Goal: Use online tool/utility: Utilize a website feature to perform a specific function

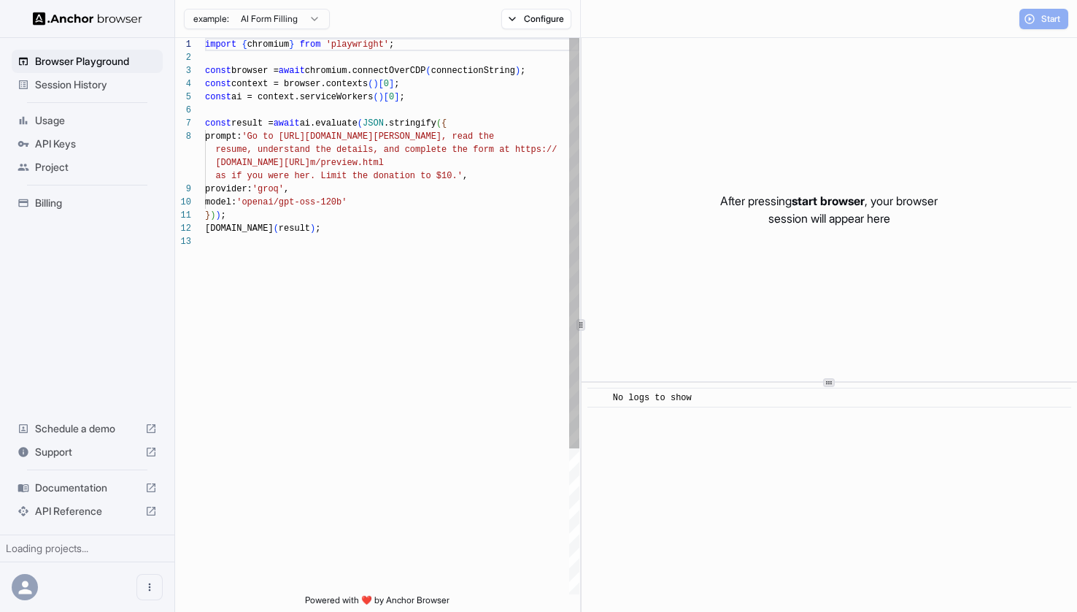
scroll to position [92, 0]
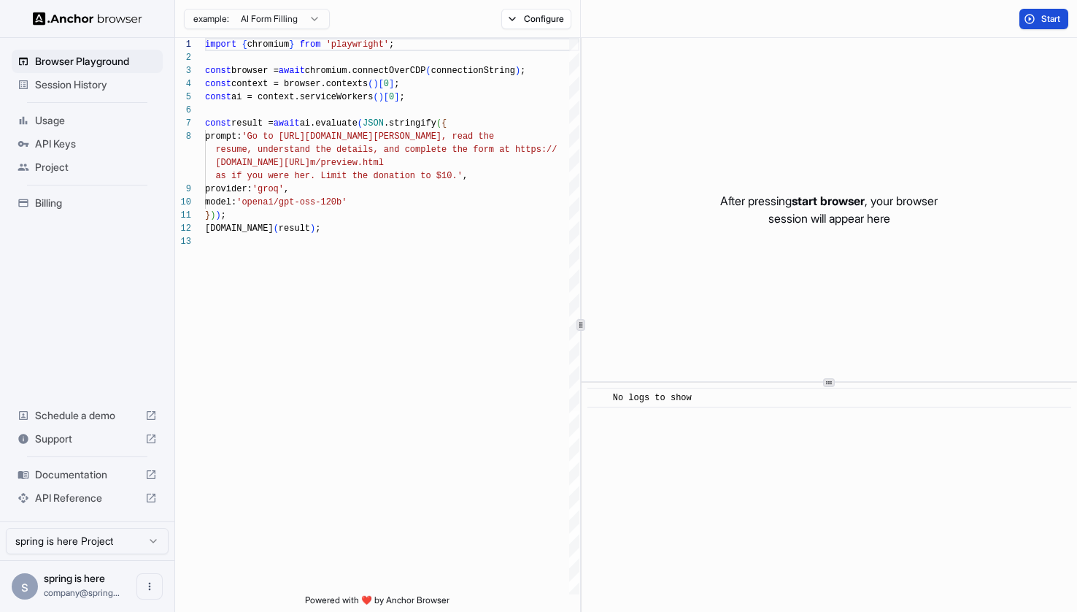
click at [1030, 15] on button "Start" at bounding box center [1043, 19] width 49 height 20
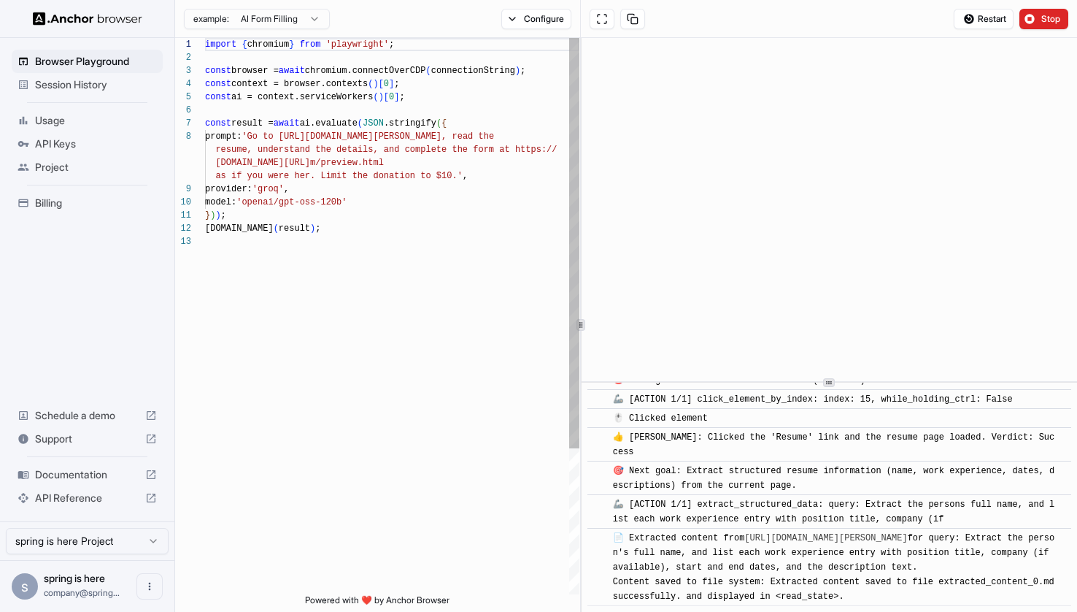
click at [266, 136] on div "as if you were her. Limit the donation to $10.' , provider: 'groq' , model: 'op…" at bounding box center [392, 414] width 374 height 753
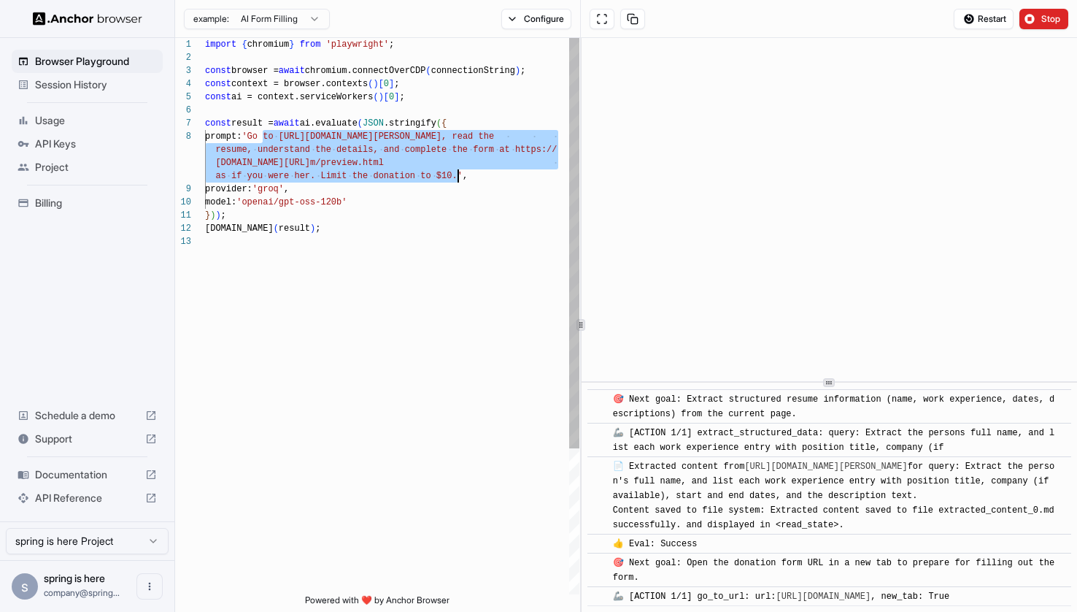
drag, startPoint x: 266, startPoint y: 136, endPoint x: 456, endPoint y: 180, distance: 194.6
click at [456, 180] on div "as if you were her. Limit the donation to $10.' , provider: 'groq' , model: 'op…" at bounding box center [392, 414] width 374 height 753
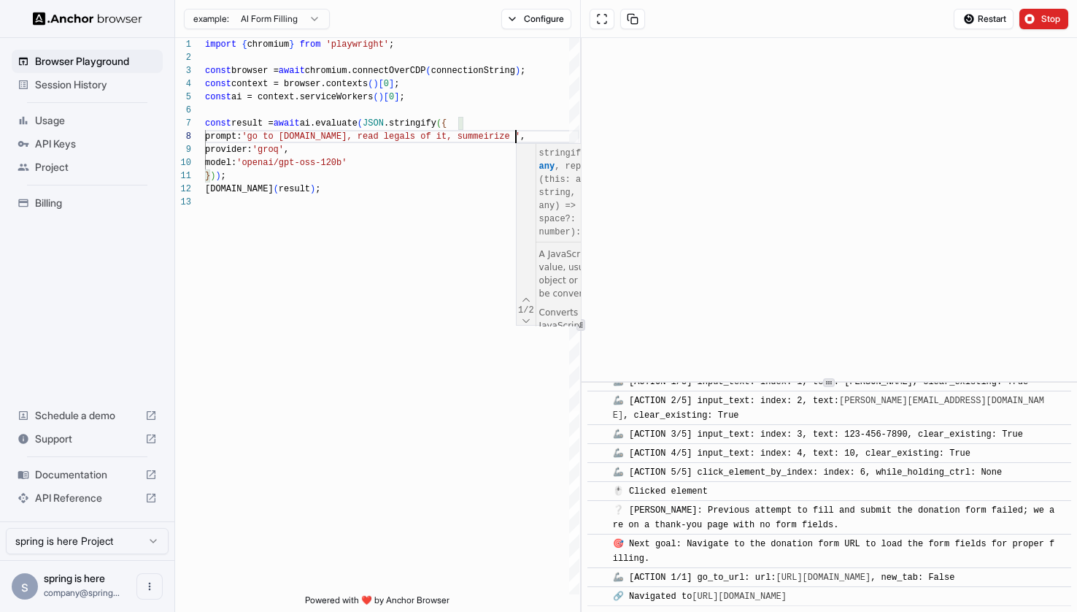
scroll to position [1068, 0]
click at [526, 304] on div "**********" at bounding box center [377, 316] width 404 height 556
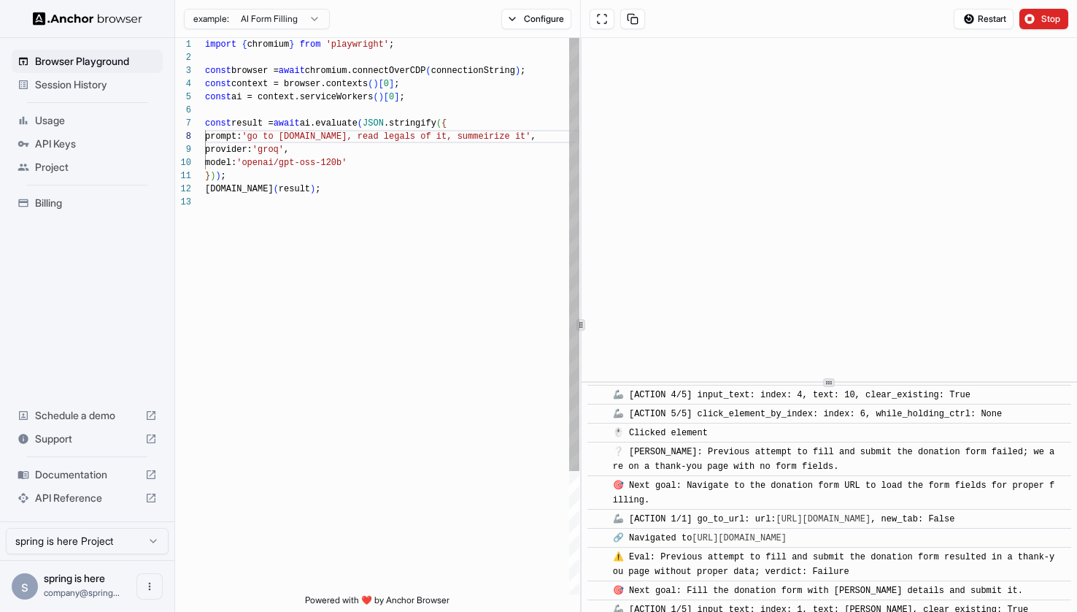
scroll to position [1140, 0]
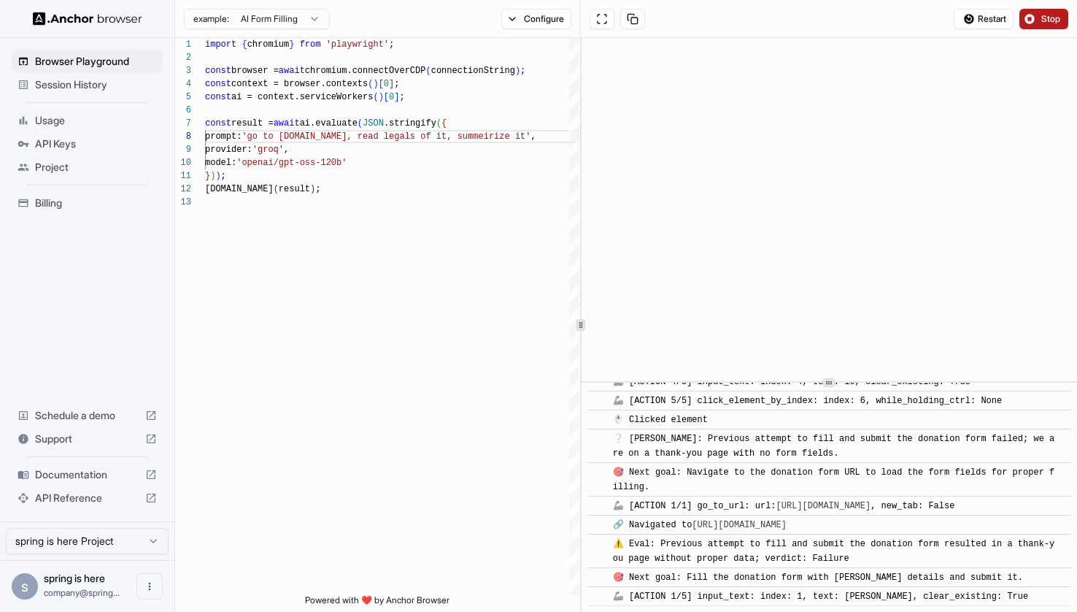
click at [1041, 21] on span "Stop" at bounding box center [1051, 19] width 20 height 12
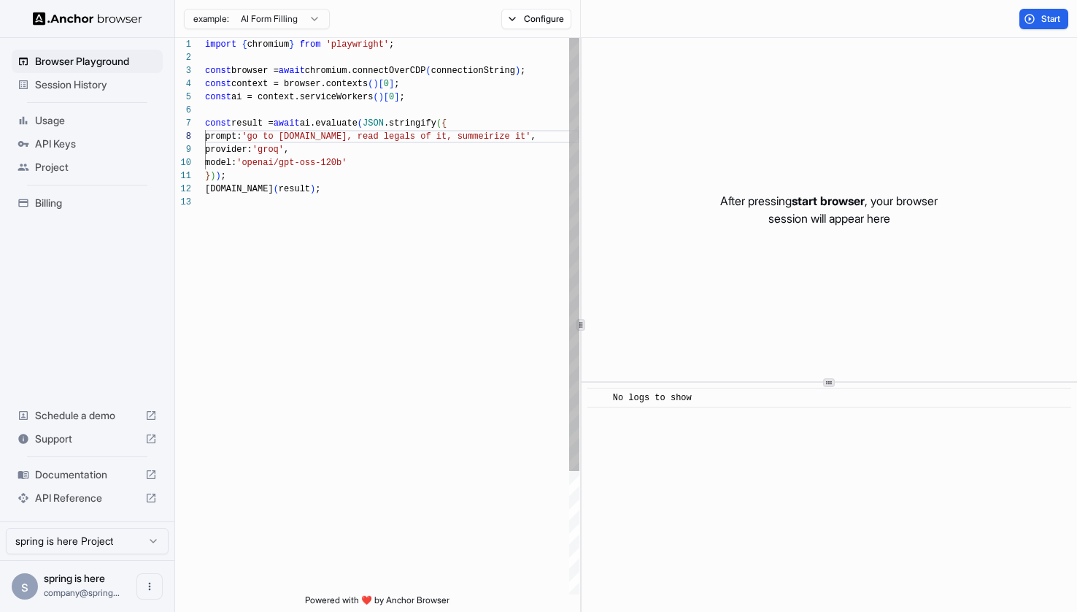
scroll to position [118, 0]
click at [437, 166] on div "provider: 'groq' , model: 'openai/gpt-oss-120b' } ) ) ; [DOMAIN_NAME] ( result …" at bounding box center [392, 395] width 374 height 714
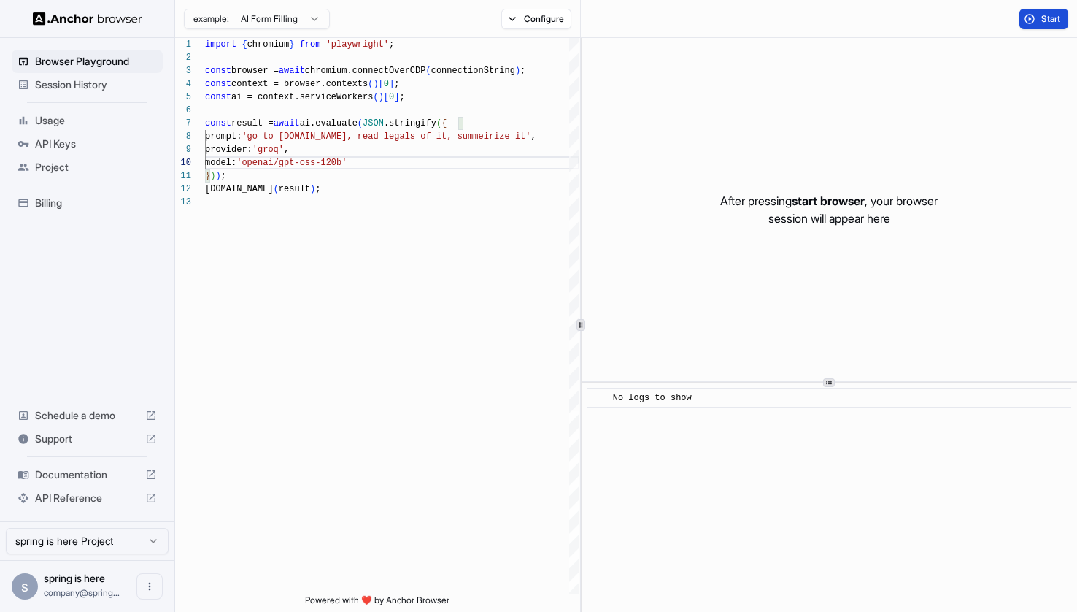
click at [1052, 14] on span "Start" at bounding box center [1051, 19] width 20 height 12
type textarea "**********"
click at [474, 199] on div "provider: 'groq' , model: 'openai/gpt-oss-120b' } ) ) ; [DOMAIN_NAME] ( result …" at bounding box center [392, 395] width 374 height 714
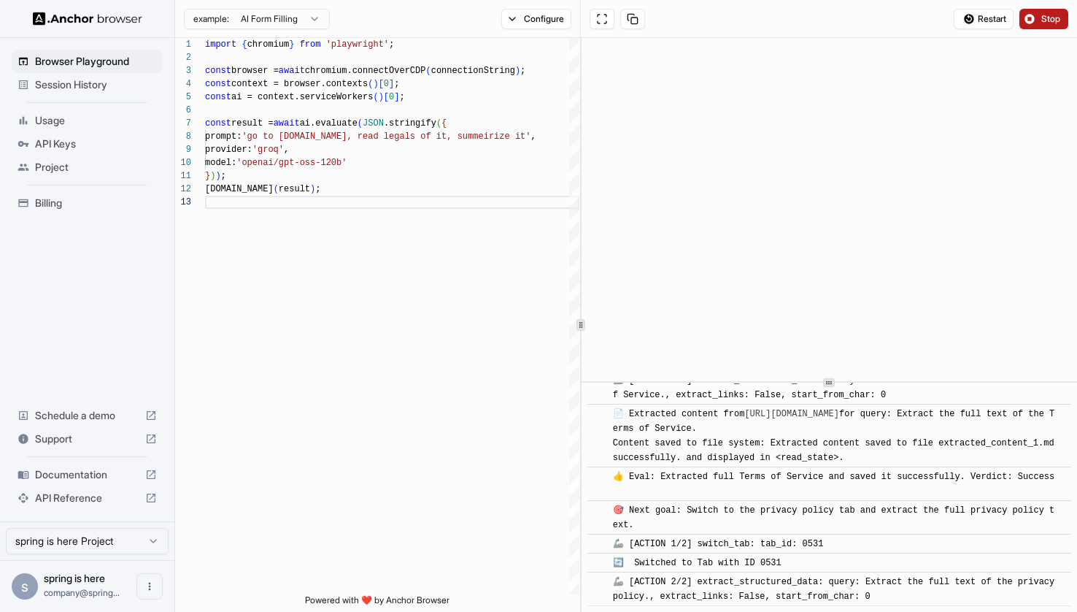
scroll to position [680, 0]
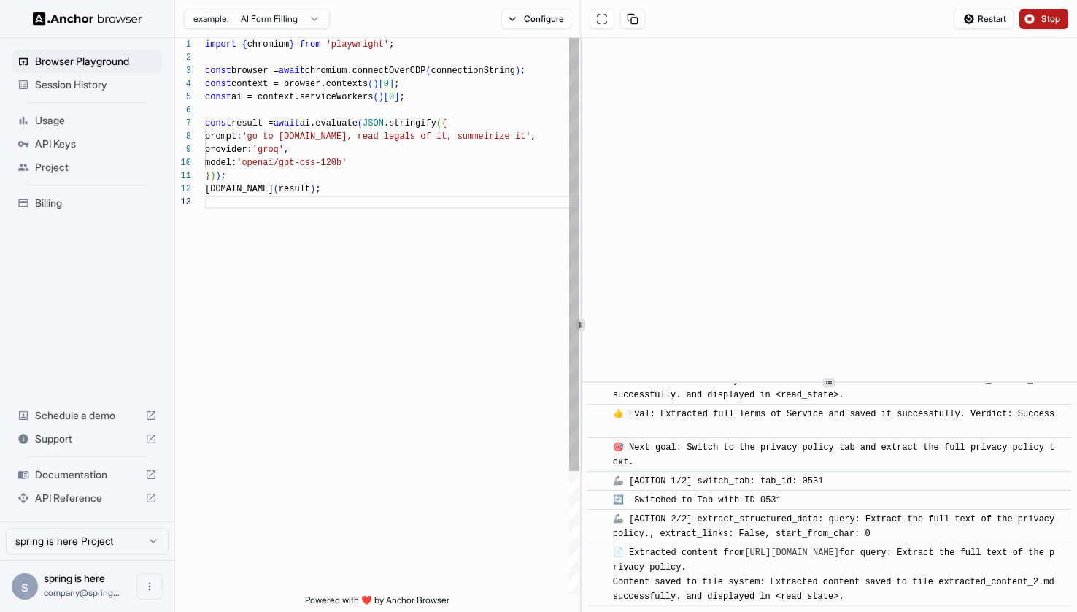
click at [441, 432] on div "provider: 'groq' , model: 'openai/gpt-oss-120b' } ) ) ; [DOMAIN_NAME] ( result …" at bounding box center [392, 395] width 374 height 714
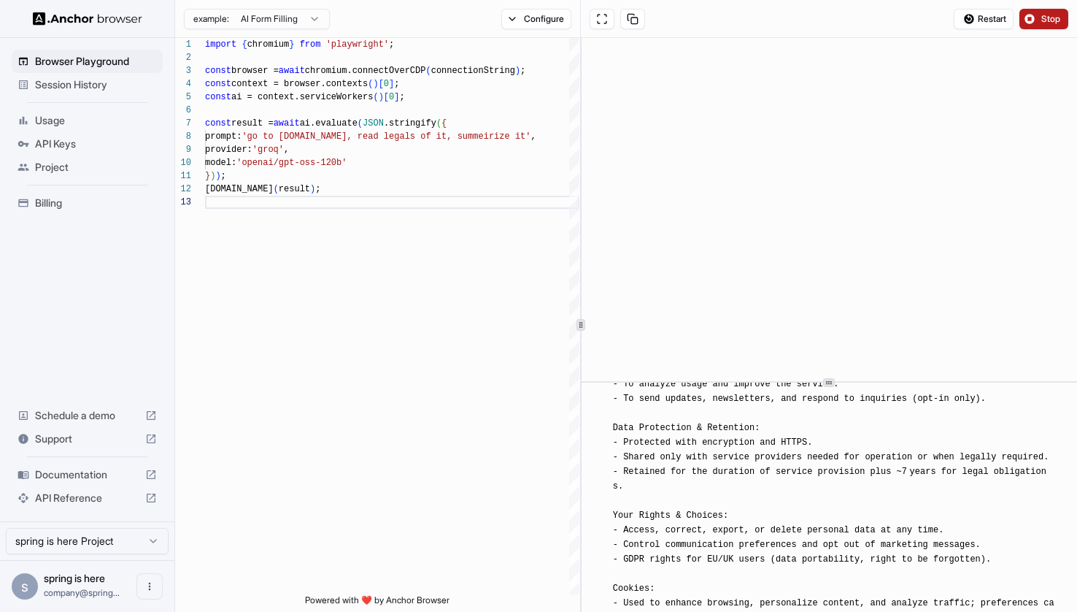
scroll to position [3864, 0]
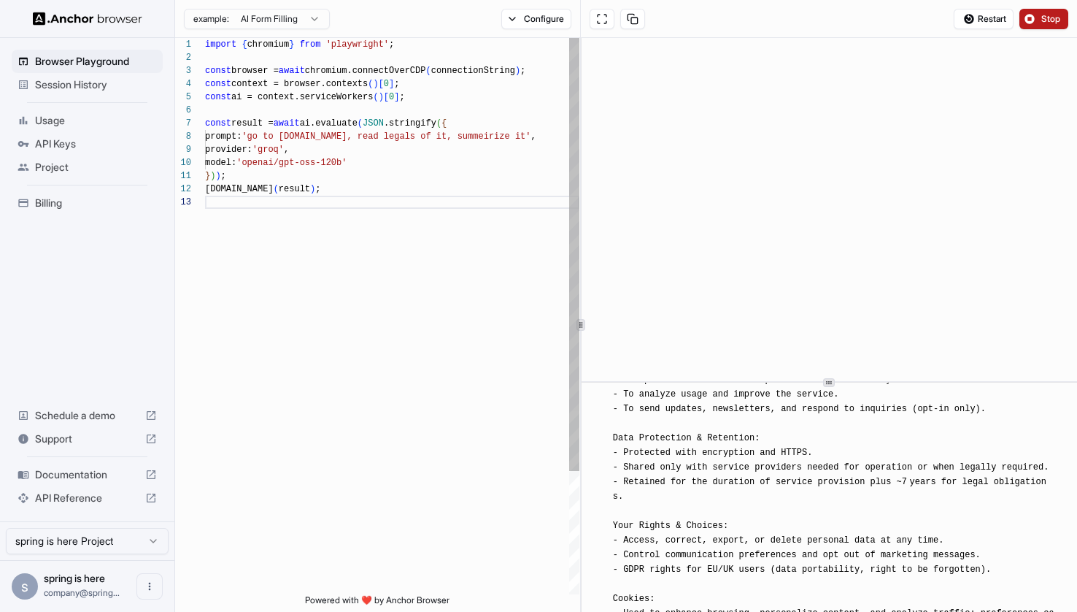
click at [407, 290] on div "provider: 'groq' , model: 'openai/gpt-oss-120b' } ) ) ; [DOMAIN_NAME] ( result …" at bounding box center [392, 395] width 374 height 714
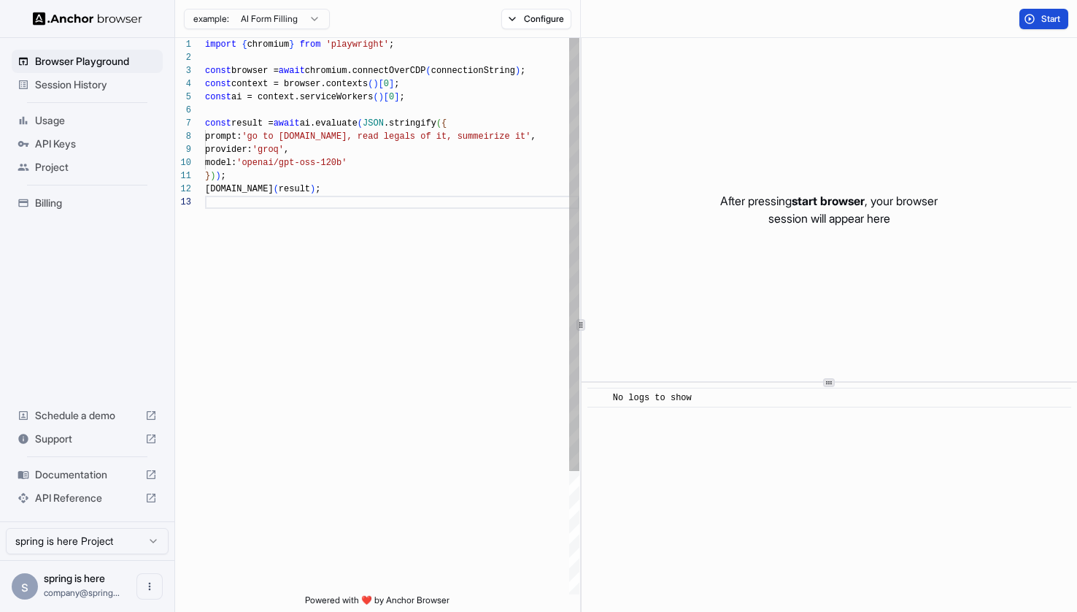
scroll to position [0, 0]
